Goal: Task Accomplishment & Management: Use online tool/utility

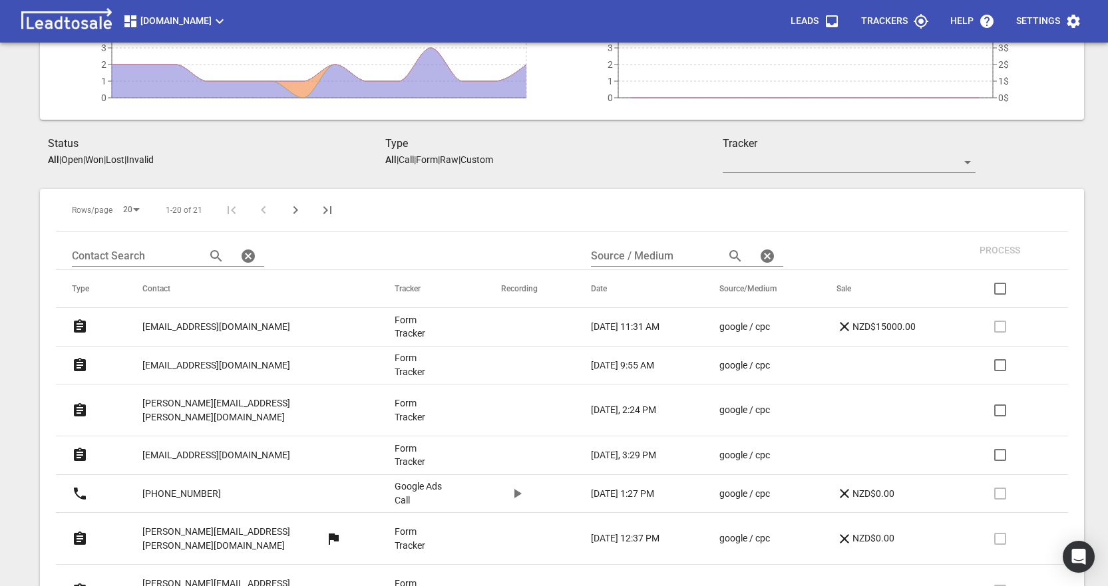
scroll to position [200, 0]
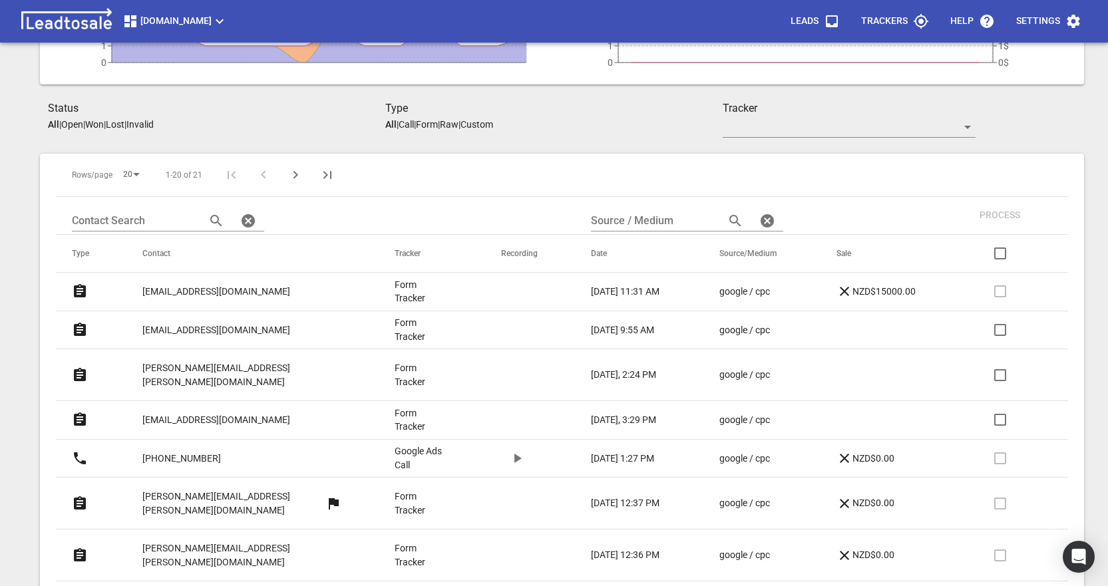
click at [73, 126] on p "Open" at bounding box center [72, 124] width 22 height 11
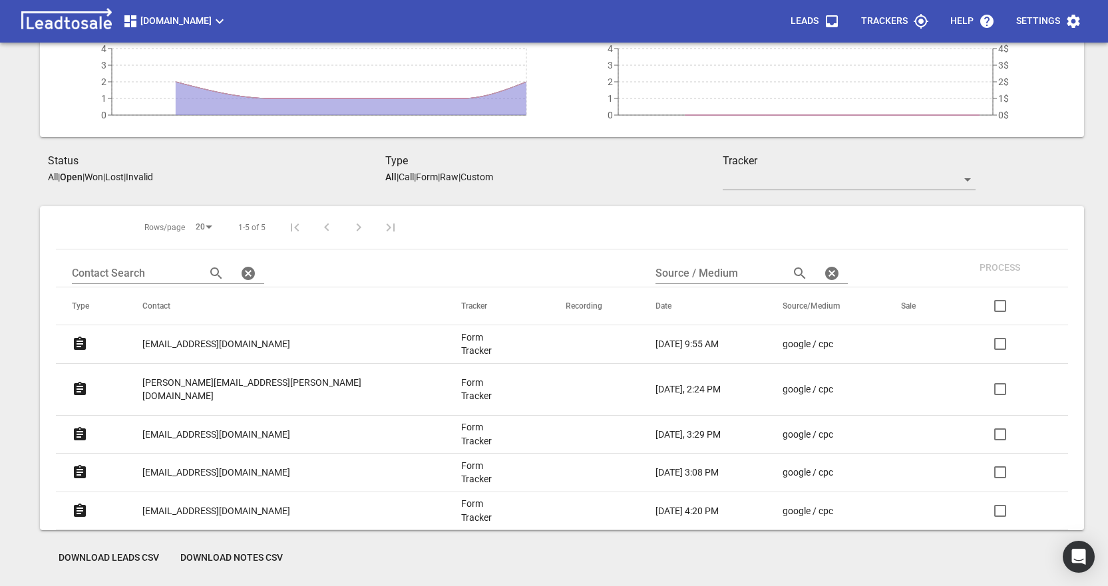
scroll to position [134, 0]
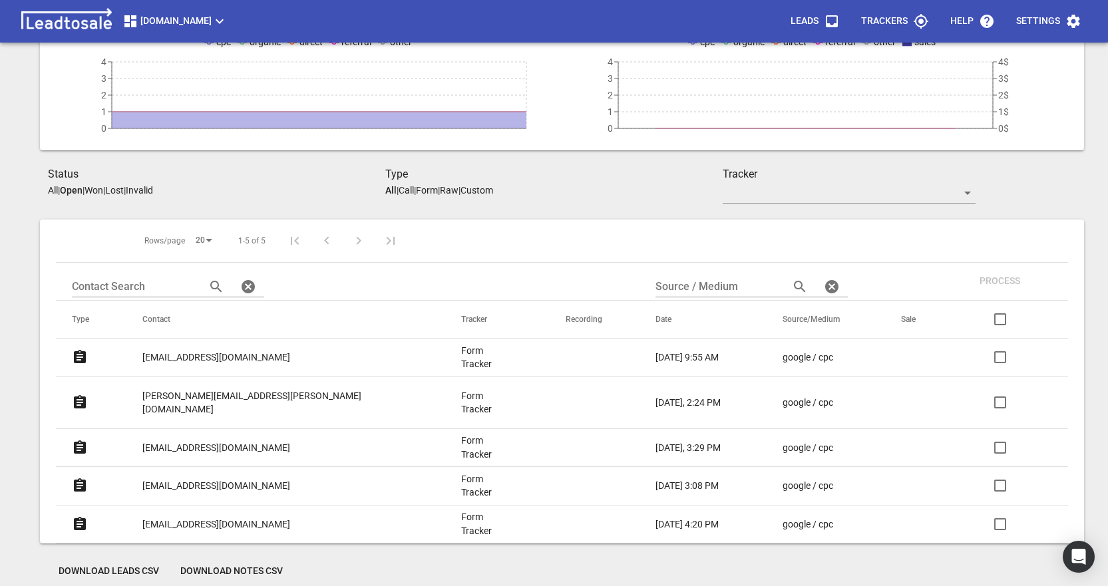
click at [227, 479] on p "[EMAIL_ADDRESS][DOMAIN_NAME]" at bounding box center [216, 486] width 148 height 14
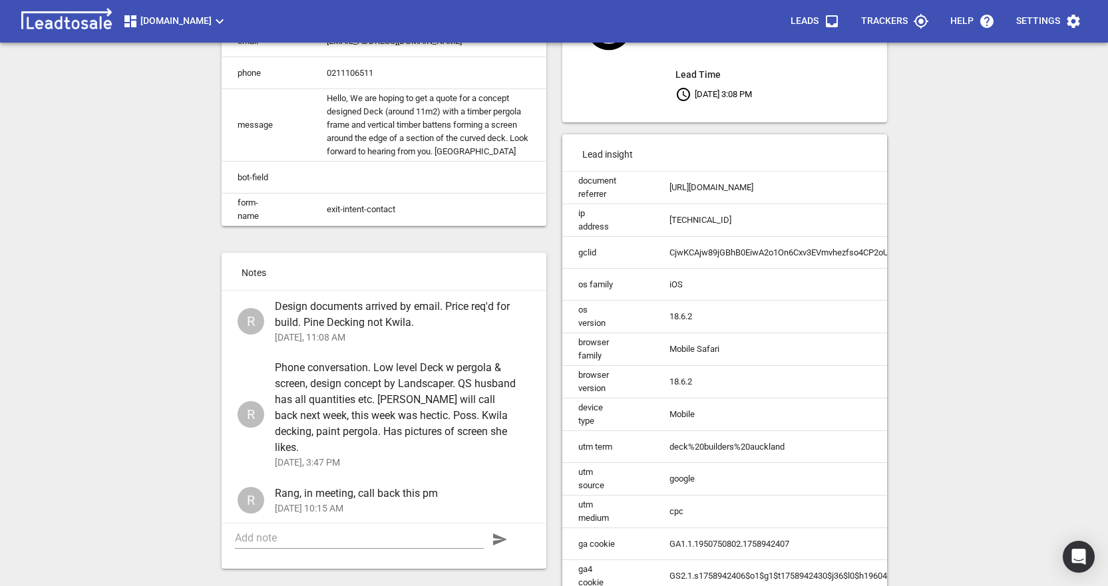
scroll to position [177, 0]
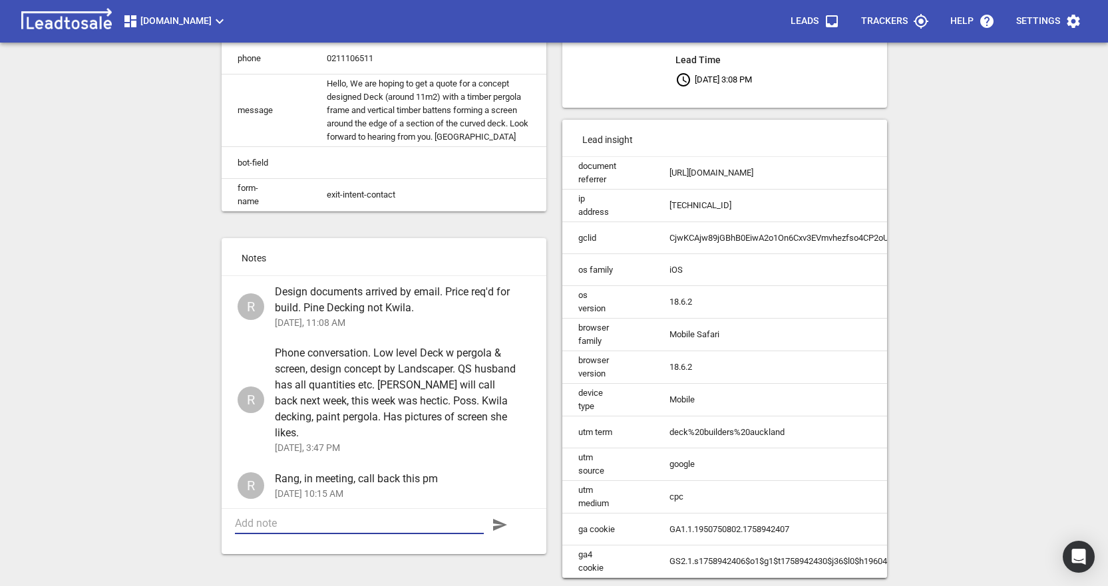
click at [359, 517] on textarea at bounding box center [359, 523] width 249 height 13
type textarea "Quote sent. $16,262 incl. GST"
click at [498, 519] on icon "button" at bounding box center [500, 525] width 14 height 12
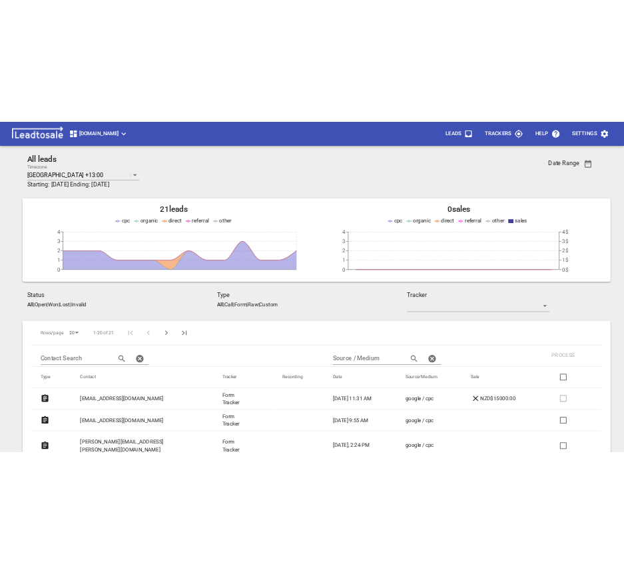
scroll to position [134, 0]
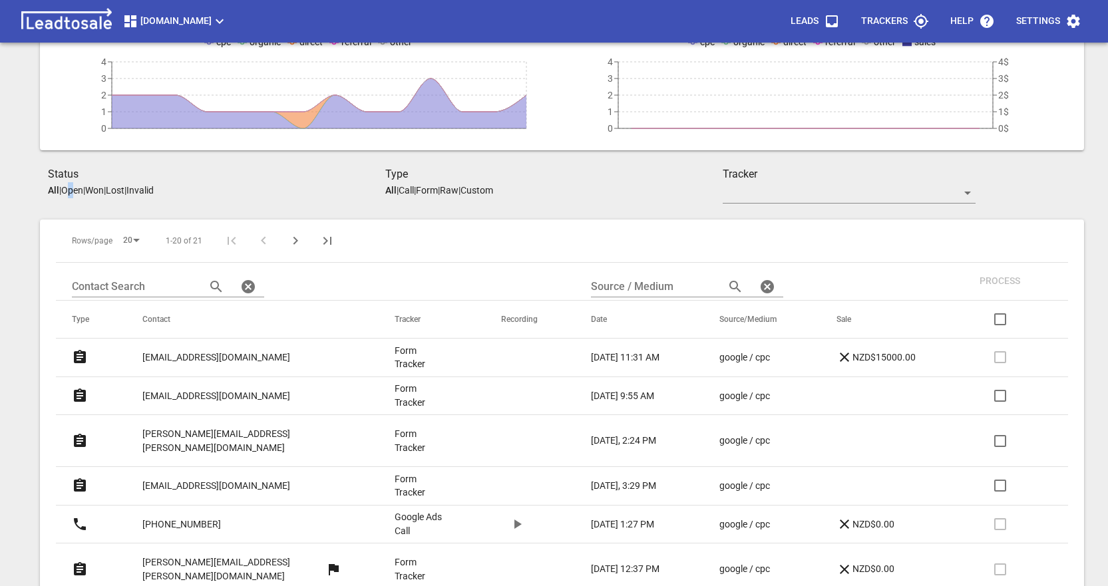
click at [75, 190] on p "Open" at bounding box center [72, 190] width 22 height 11
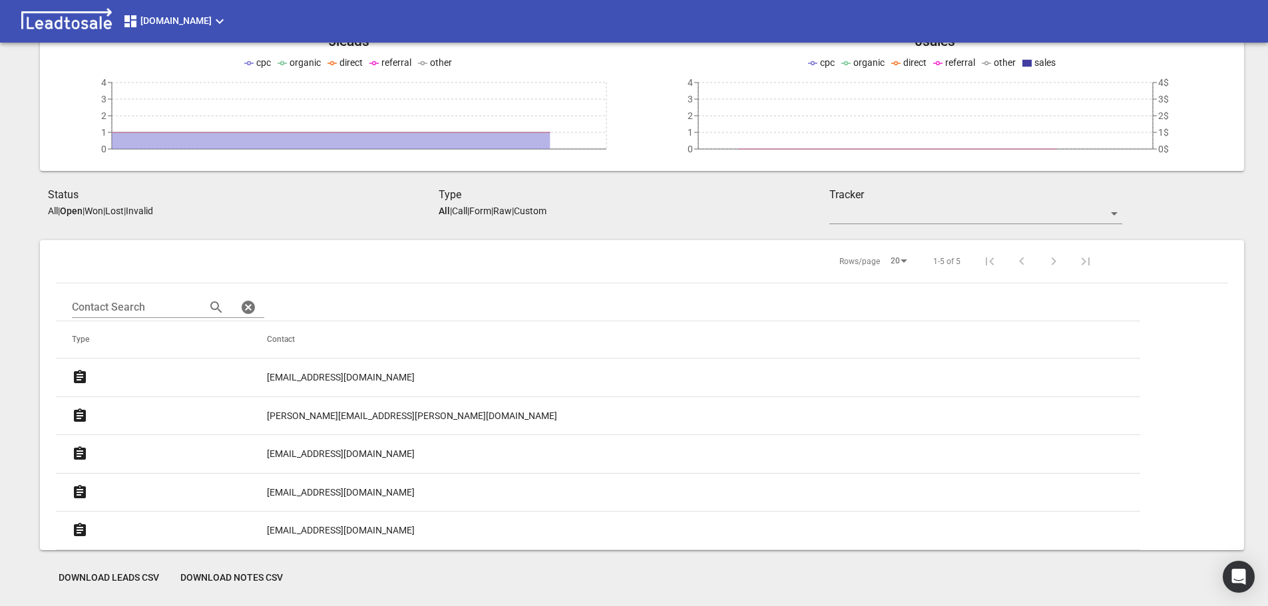
scroll to position [114, 0]
